Goal: Information Seeking & Learning: Get advice/opinions

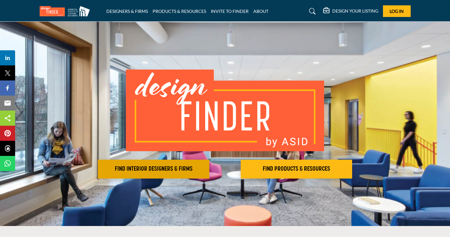
click at [148, 171] on h2 "FIND INTERIOR DESIGNERS & FIRMS" at bounding box center [154, 169] width 108 height 8
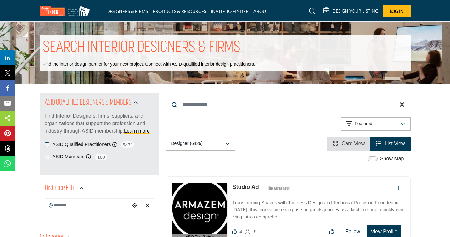
click at [302, 132] on div "Showing 21 results out of 6426 Featured" at bounding box center [287, 125] width 245 height 16
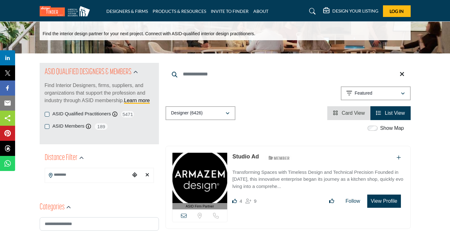
scroll to position [27, 0]
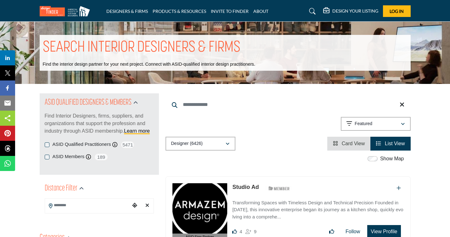
scroll to position [84, 0]
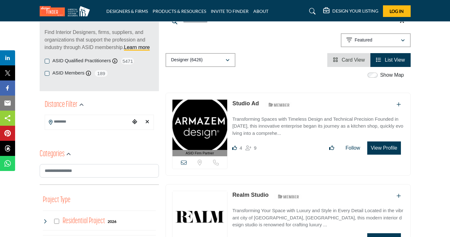
click at [117, 123] on input "Search Location" at bounding box center [87, 122] width 85 height 12
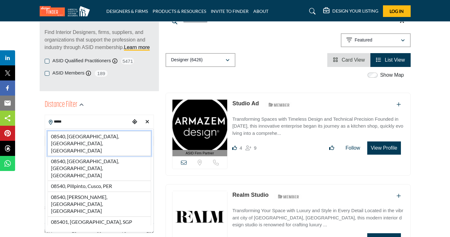
click at [107, 135] on li "08540, Princeton, NJ, USA" at bounding box center [98, 143] width 103 height 25
click at [107, 135] on div "Select Country" at bounding box center [99, 141] width 109 height 14
type input "**********"
type input "***"
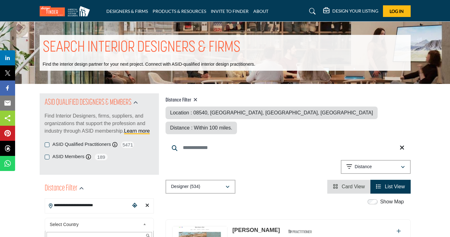
click at [107, 135] on div "ASID QUALIFIED DESIGNERS & MEMBERS Find Interior Designers, firms, suppliers, a…" at bounding box center [99, 117] width 109 height 40
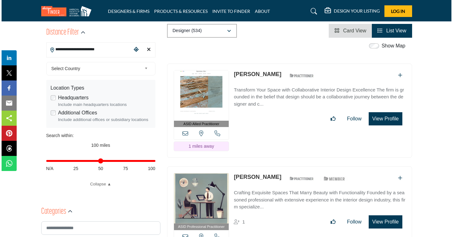
scroll to position [157, 0]
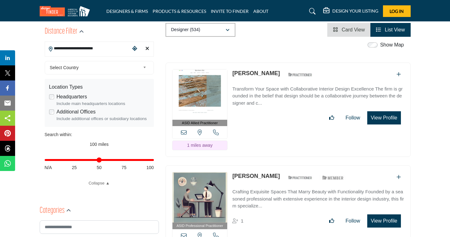
click at [383, 111] on button "View Profile" at bounding box center [383, 117] width 33 height 13
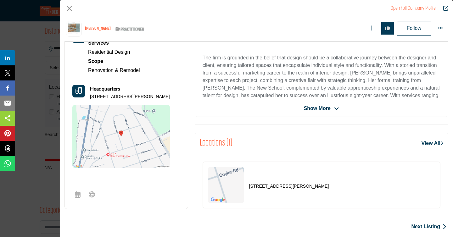
scroll to position [166, 0]
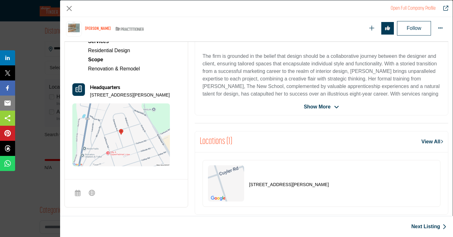
click at [330, 107] on span "Show More" at bounding box center [321, 107] width 35 height 8
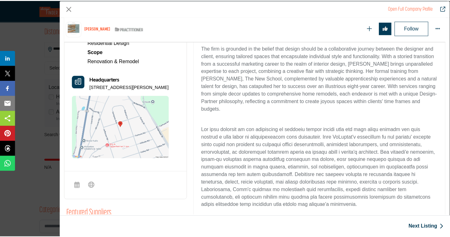
scroll to position [0, 0]
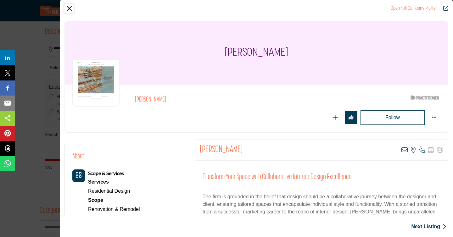
click at [71, 9] on button "Close" at bounding box center [68, 8] width 9 height 9
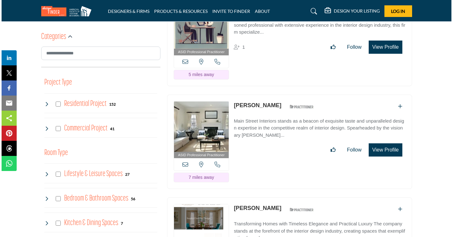
scroll to position [341, 0]
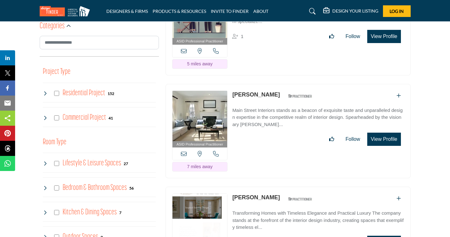
click at [375, 133] on button "View Profile" at bounding box center [383, 139] width 33 height 13
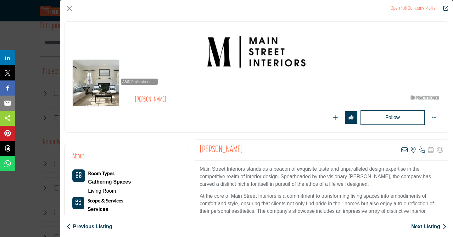
scroll to position [91, 0]
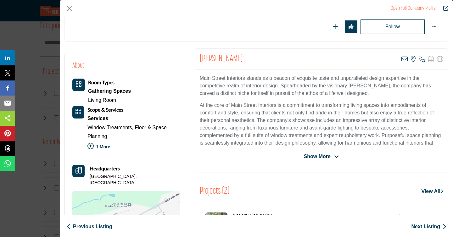
click at [316, 157] on span "Show More" at bounding box center [317, 157] width 27 height 8
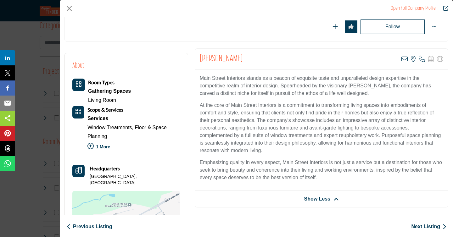
click at [91, 144] on icon "Company Data Modal" at bounding box center [90, 146] width 6 height 6
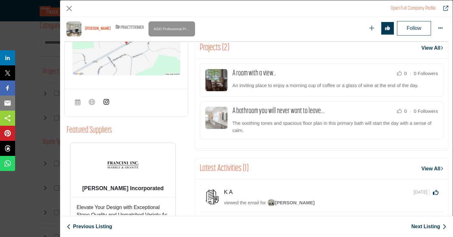
scroll to position [302, 0]
click at [222, 77] on img "Company Data Modal" at bounding box center [216, 80] width 23 height 23
